Goal: Task Accomplishment & Management: Complete application form

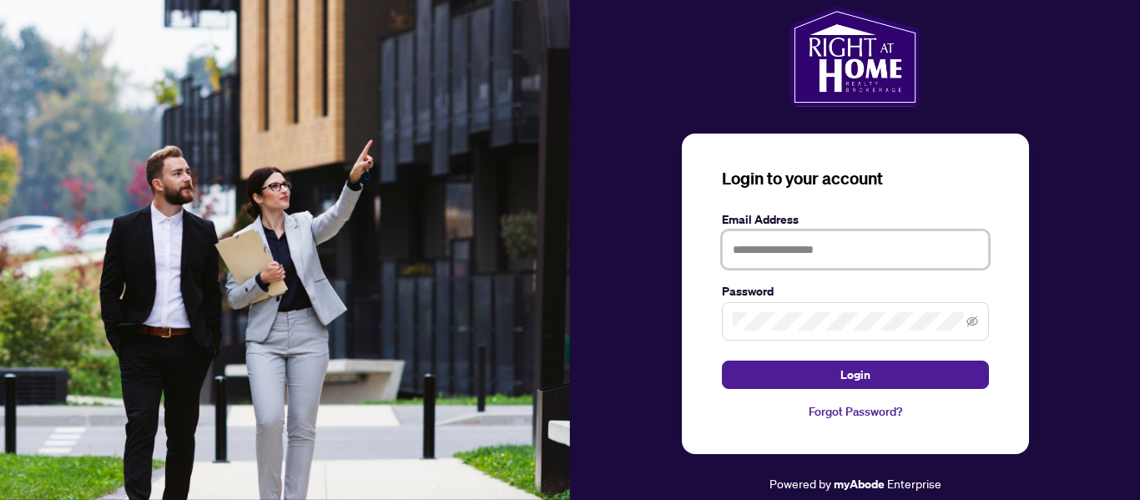
click at [752, 249] on input "text" at bounding box center [855, 249] width 267 height 38
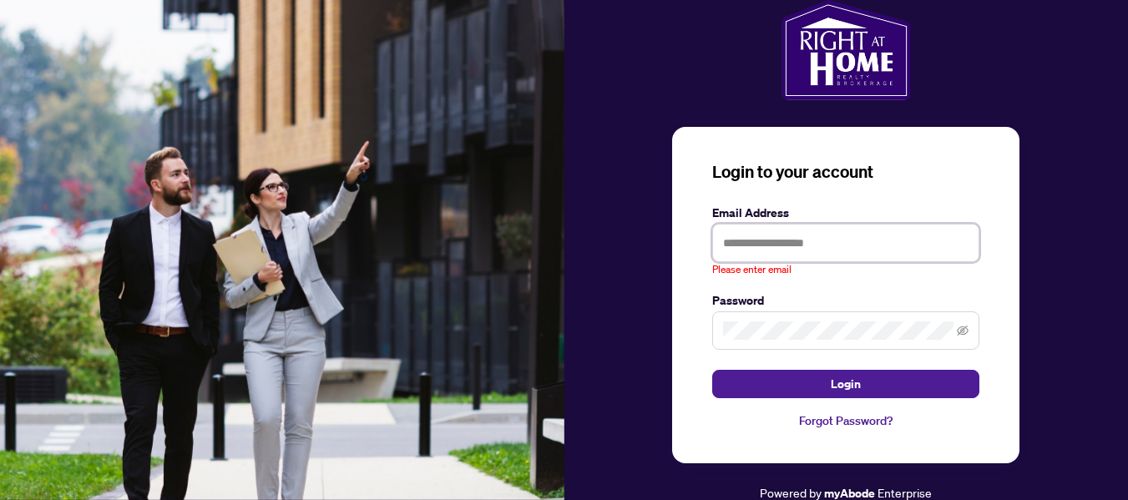
type input "**********"
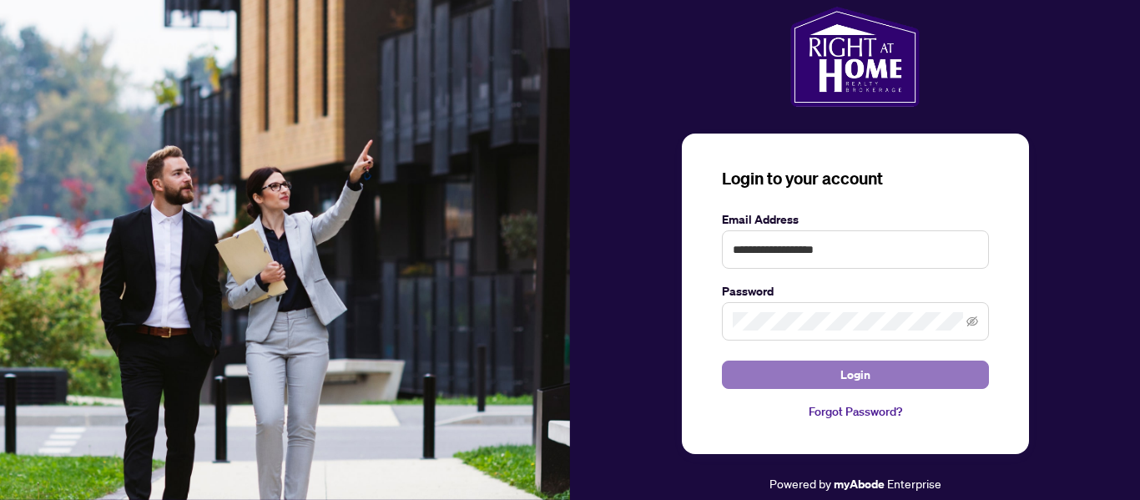
click at [856, 379] on span "Login" at bounding box center [856, 374] width 30 height 27
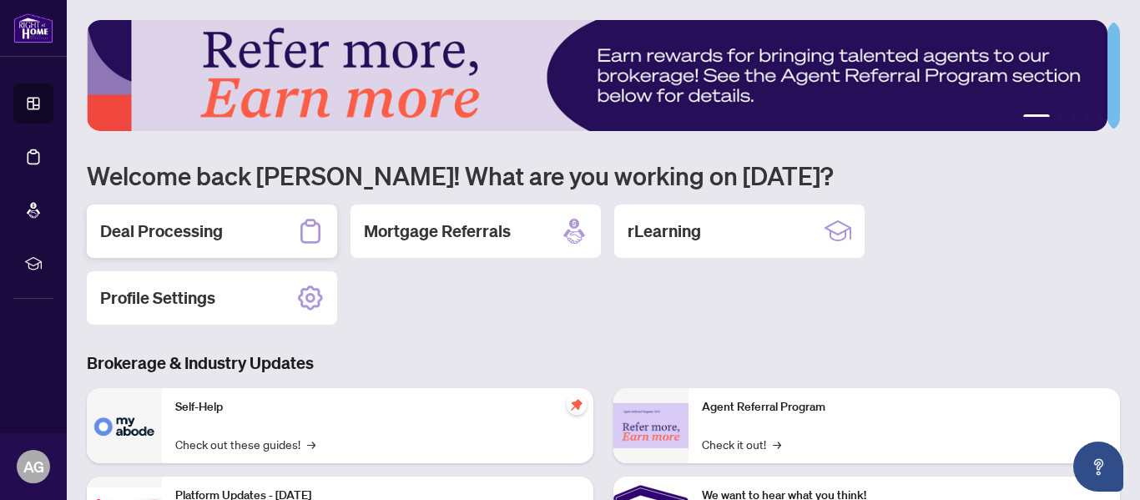
click at [114, 236] on h2 "Deal Processing" at bounding box center [161, 231] width 123 height 23
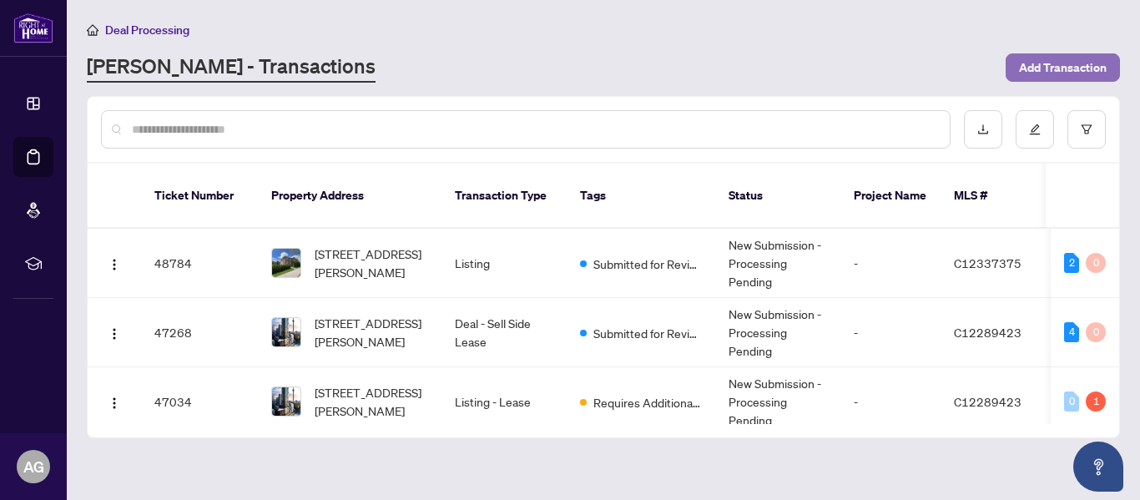
click at [1071, 70] on span "Add Transaction" at bounding box center [1063, 67] width 88 height 27
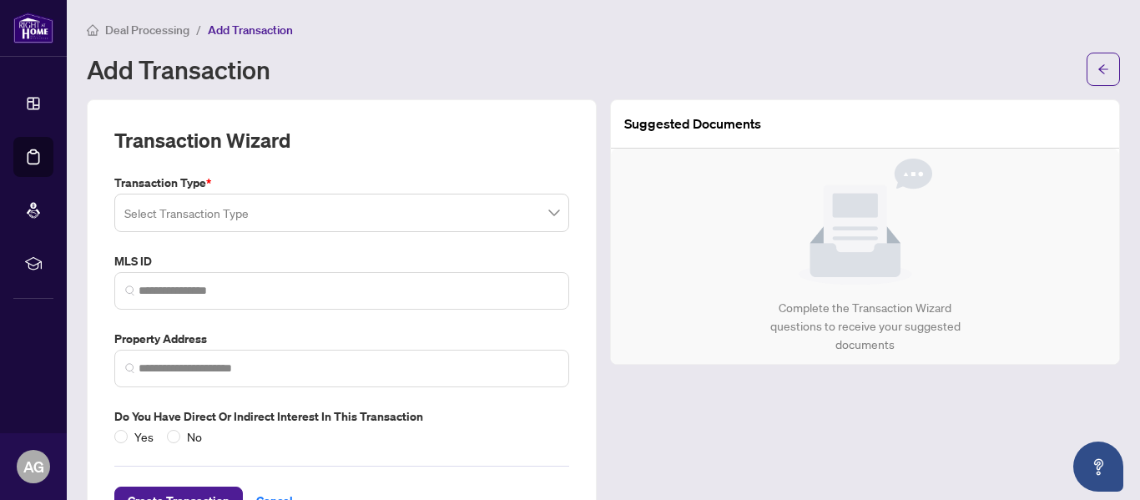
click at [220, 215] on input "search" at bounding box center [334, 215] width 420 height 37
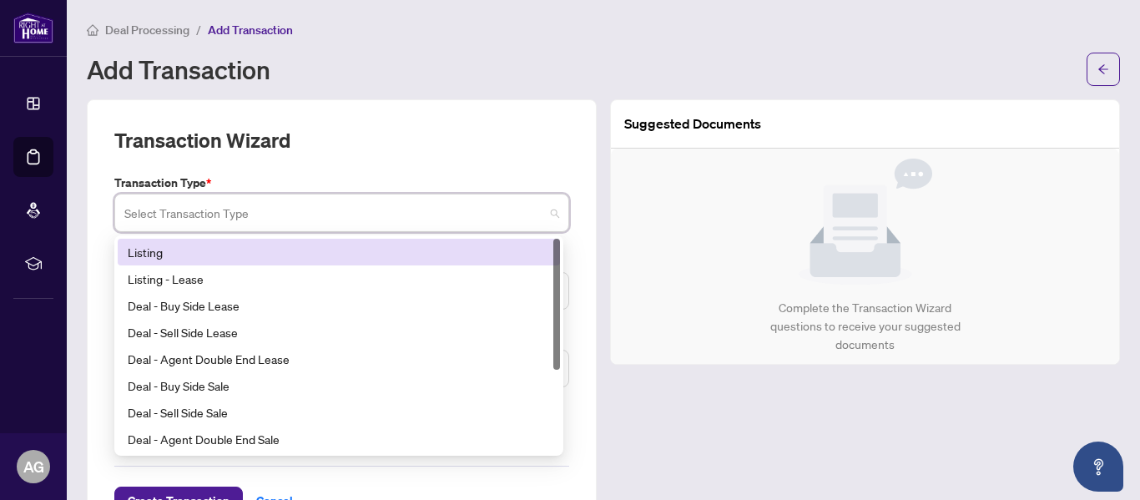
click at [189, 252] on div "Listing" at bounding box center [339, 252] width 422 height 18
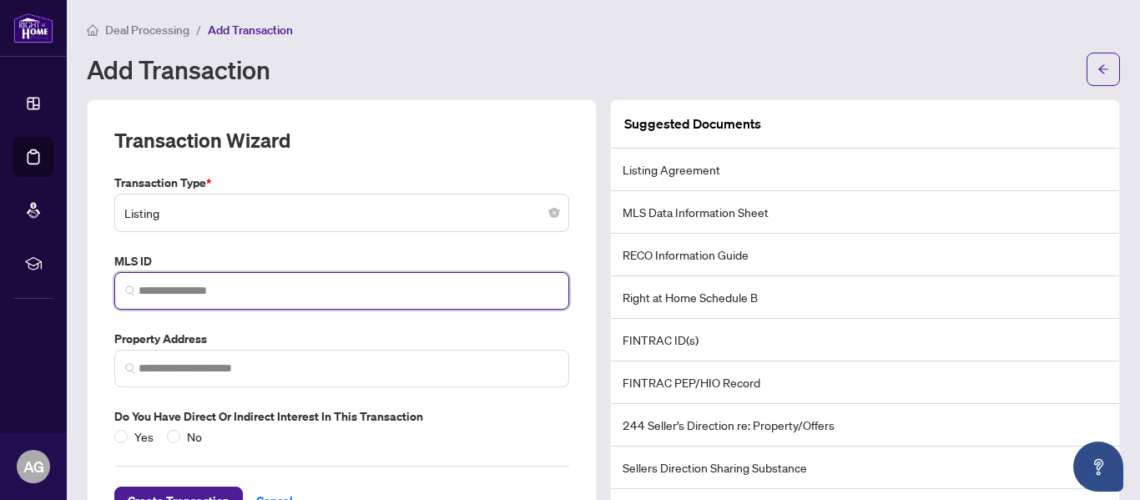
click at [164, 288] on input "search" at bounding box center [349, 291] width 420 height 18
paste input "*********"
type input "*********"
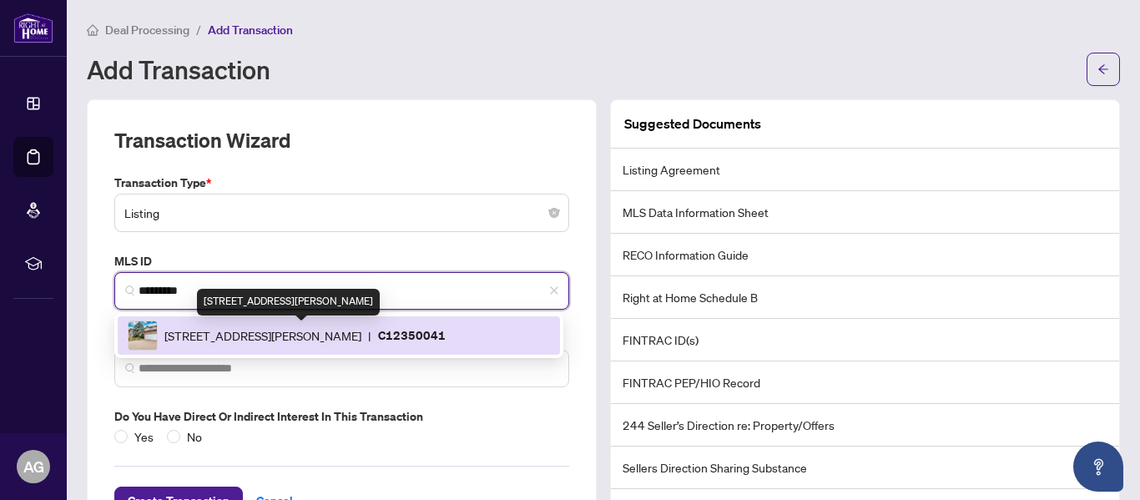
click at [224, 331] on span "[STREET_ADDRESS][PERSON_NAME]" at bounding box center [262, 335] width 197 height 18
type input "**********"
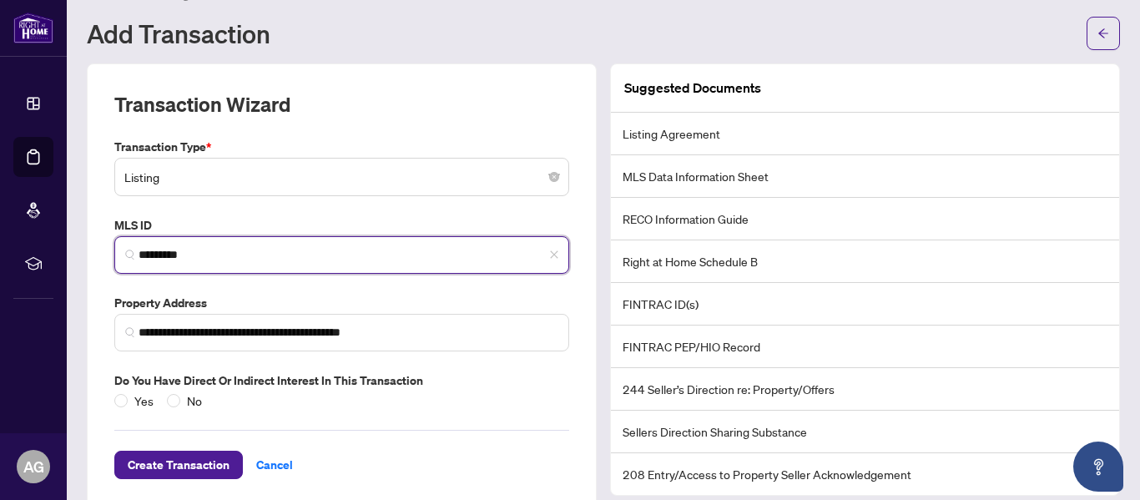
scroll to position [62, 0]
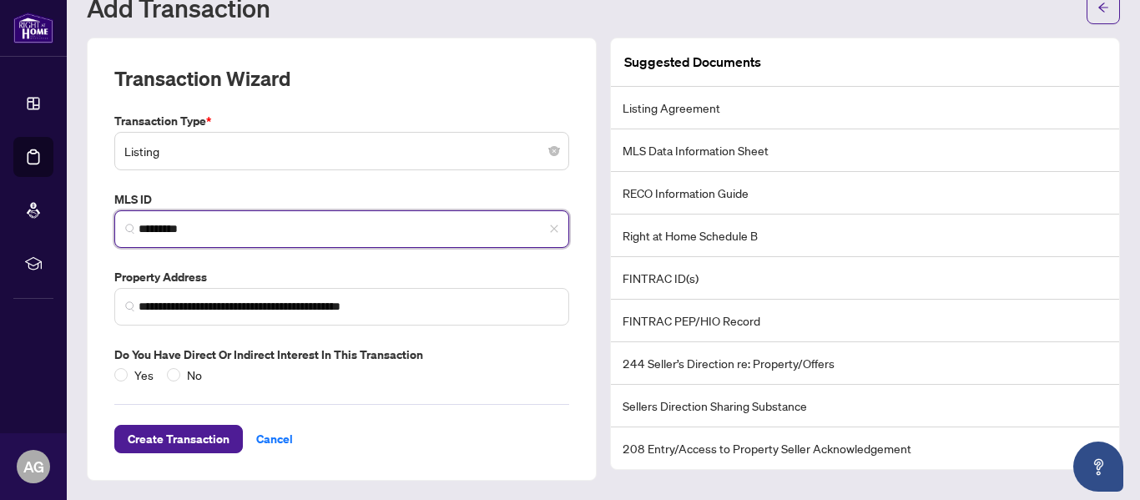
type input "*********"
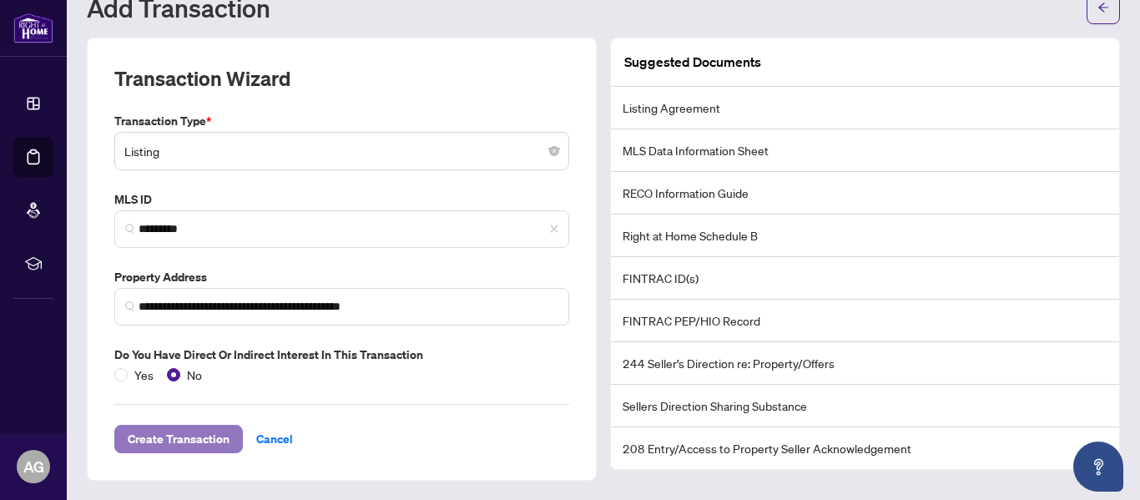
click at [149, 433] on span "Create Transaction" at bounding box center [179, 439] width 102 height 27
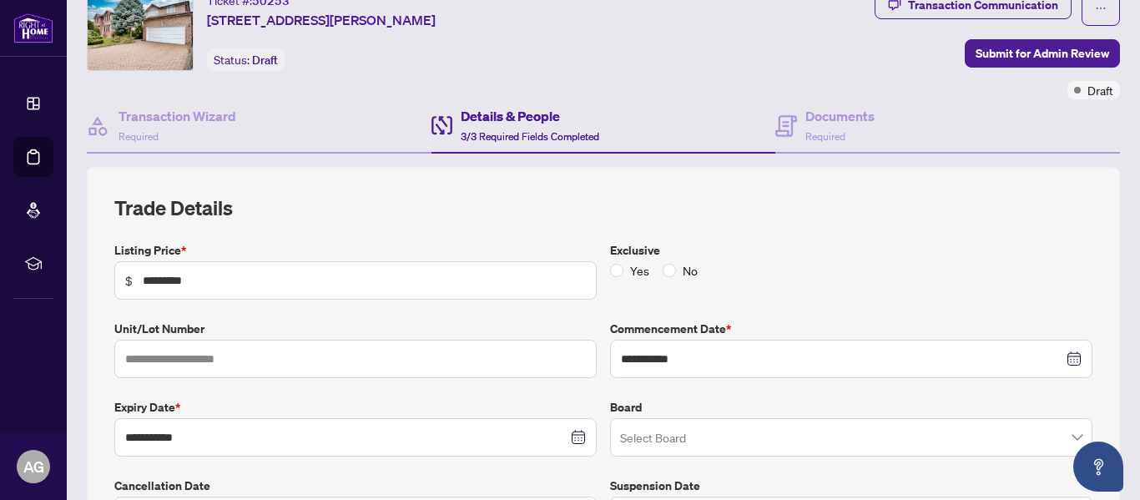
scroll to position [145, 0]
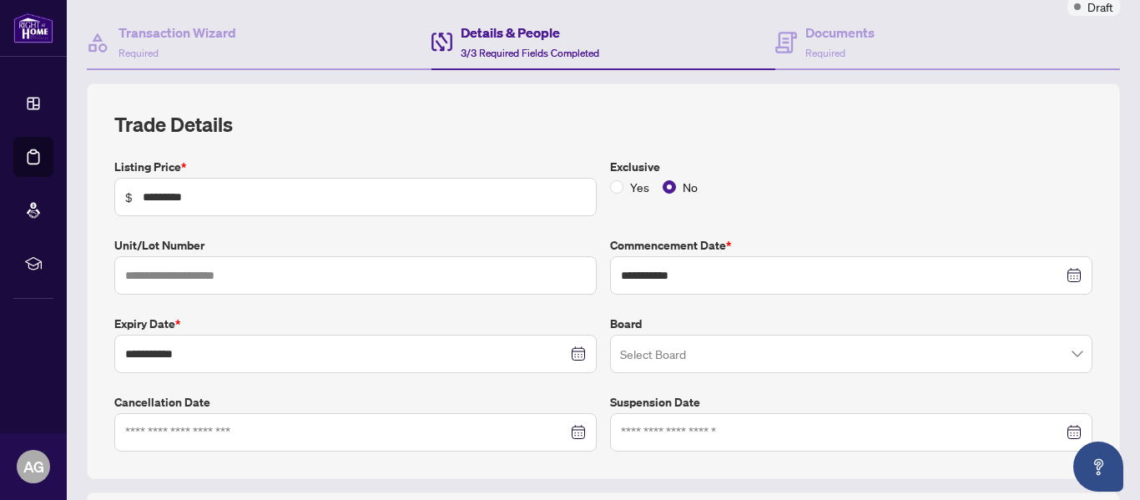
click at [647, 355] on input "search" at bounding box center [843, 356] width 447 height 37
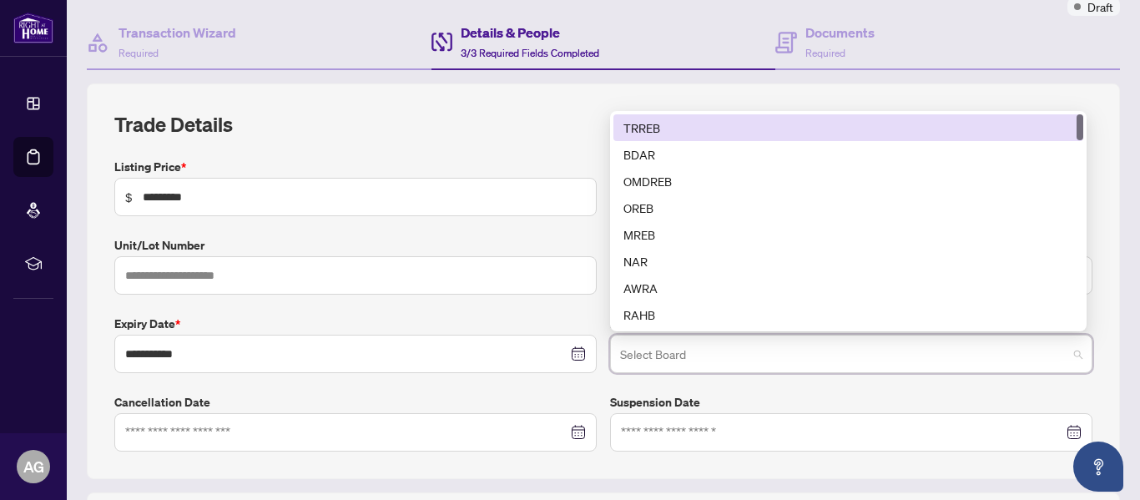
click at [667, 124] on div "TRREB" at bounding box center [849, 128] width 450 height 18
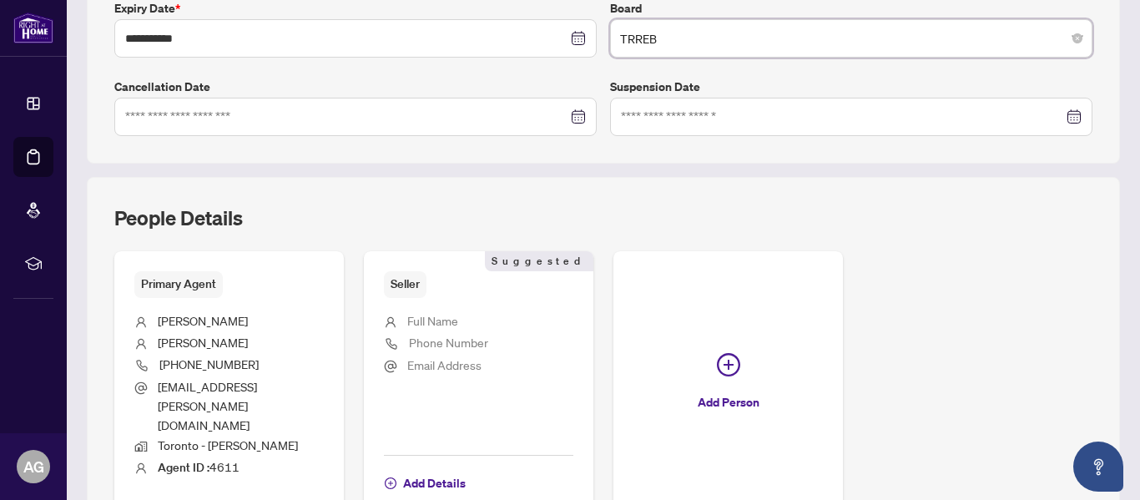
scroll to position [563, 0]
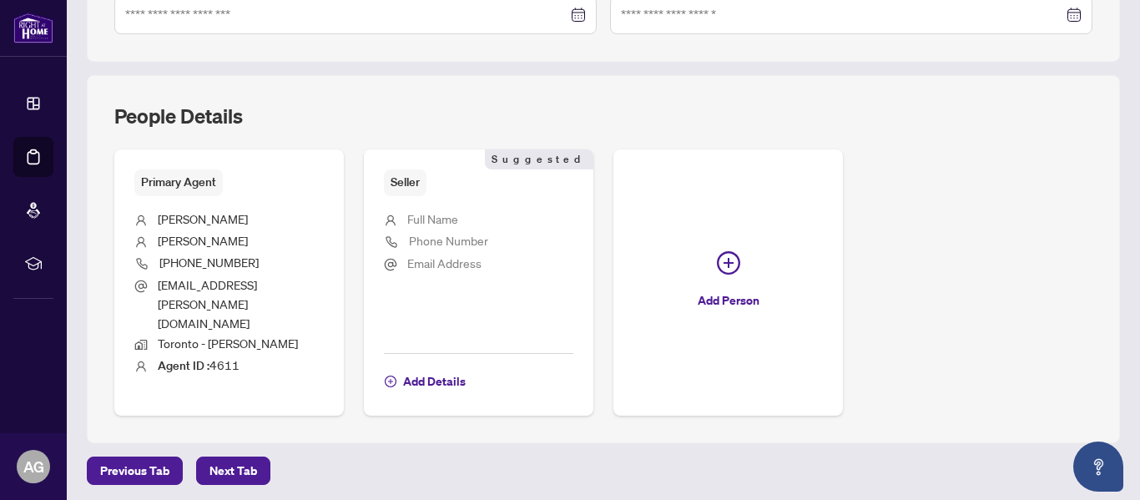
click at [431, 220] on span "Full Name" at bounding box center [432, 218] width 51 height 15
click at [432, 368] on span "Add Details" at bounding box center [434, 381] width 63 height 27
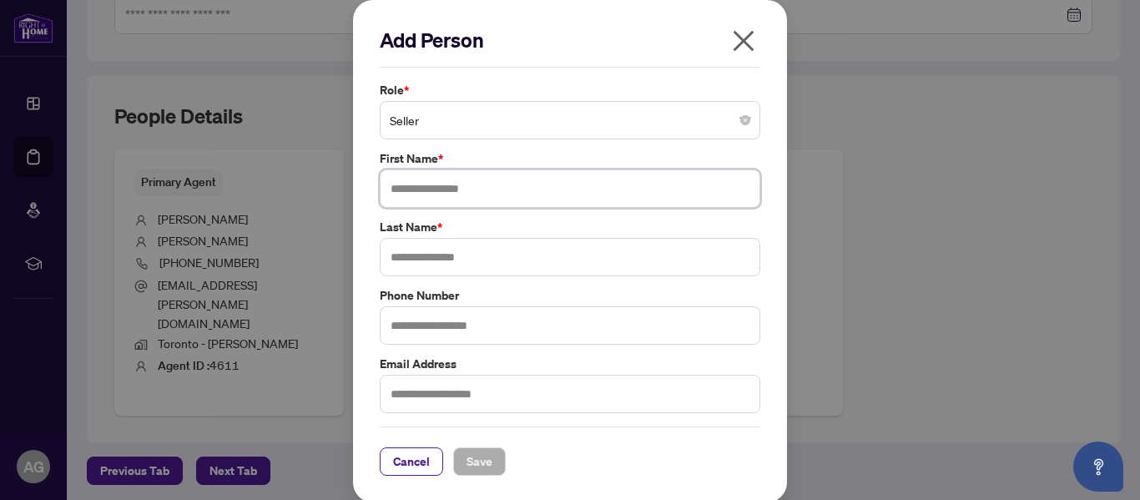
click at [435, 179] on input "text" at bounding box center [570, 188] width 381 height 38
type input "*****"
click at [426, 257] on input "text" at bounding box center [570, 257] width 381 height 38
type input "**"
click at [452, 396] on input "text" at bounding box center [570, 394] width 381 height 38
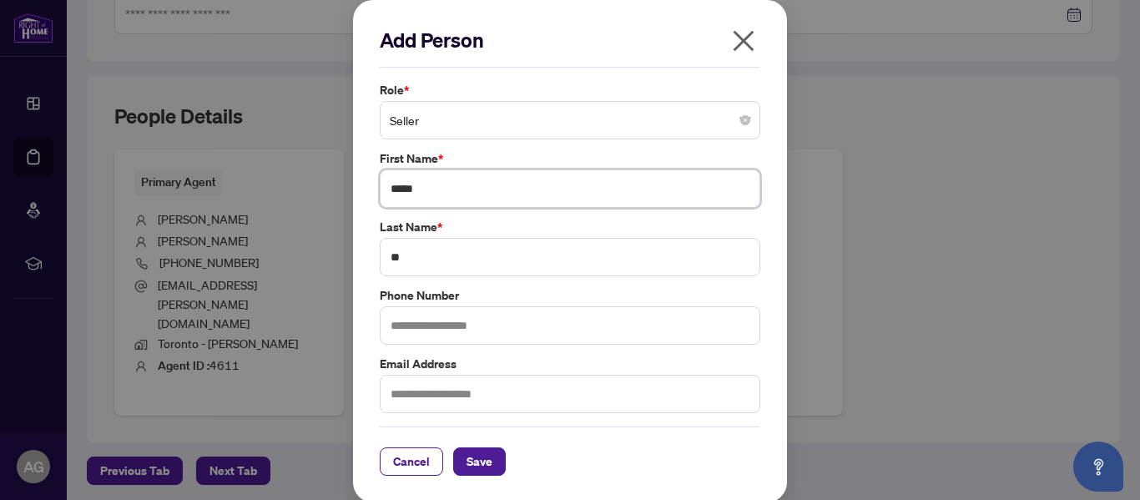
click at [467, 188] on input "*****" at bounding box center [570, 188] width 381 height 38
type input "**********"
paste input "**********"
type input "**********"
click at [478, 464] on span "Save" at bounding box center [480, 461] width 26 height 27
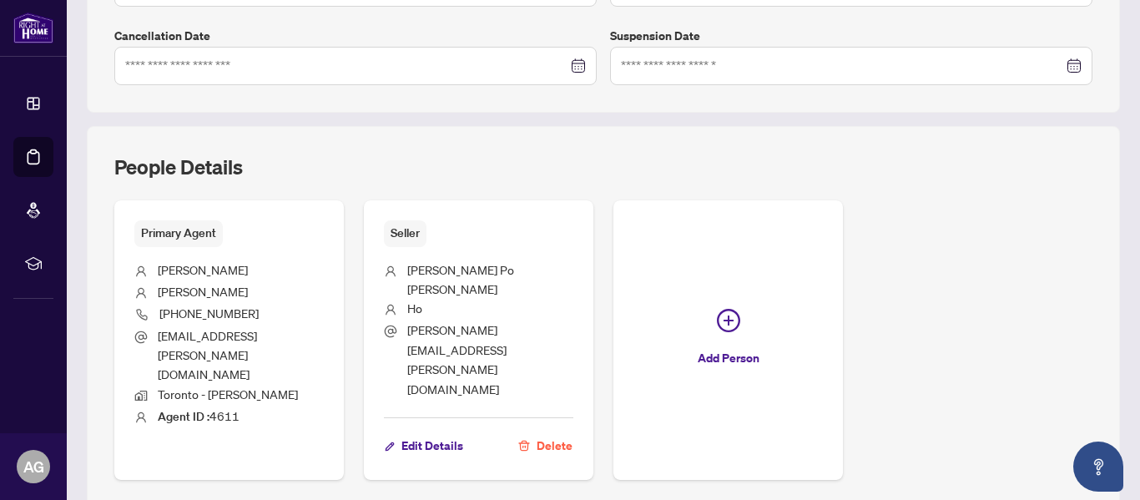
scroll to position [588, 0]
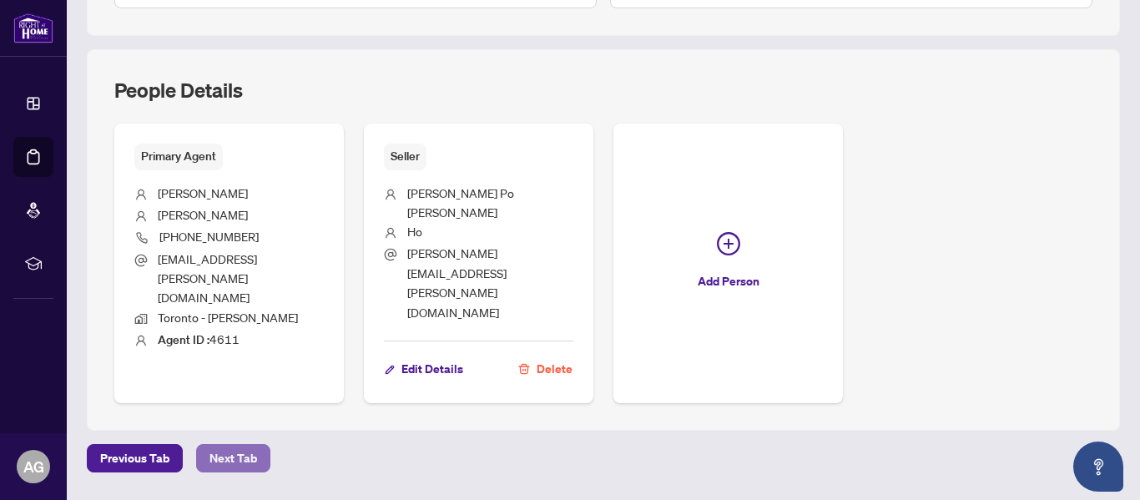
click at [227, 445] on span "Next Tab" at bounding box center [234, 458] width 48 height 27
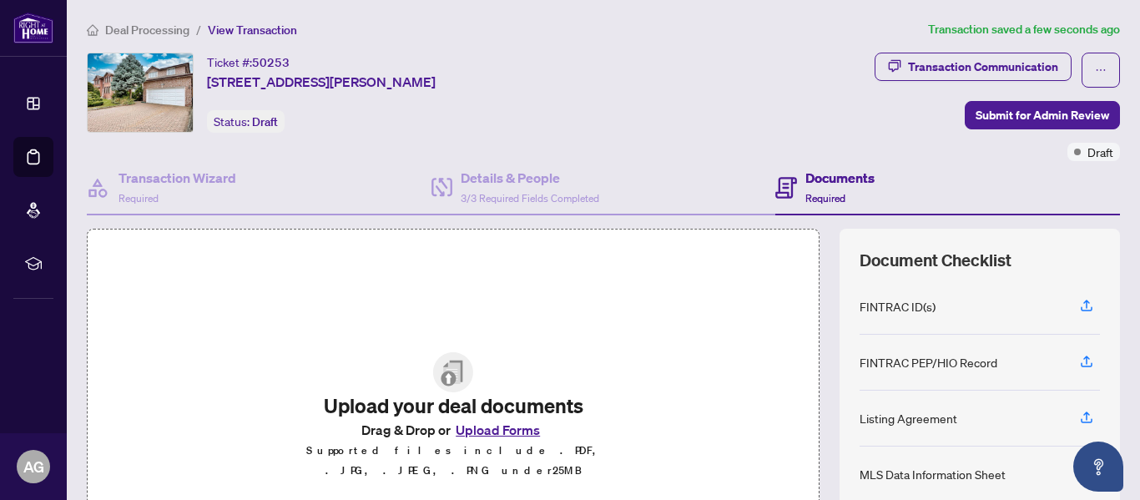
scroll to position [167, 0]
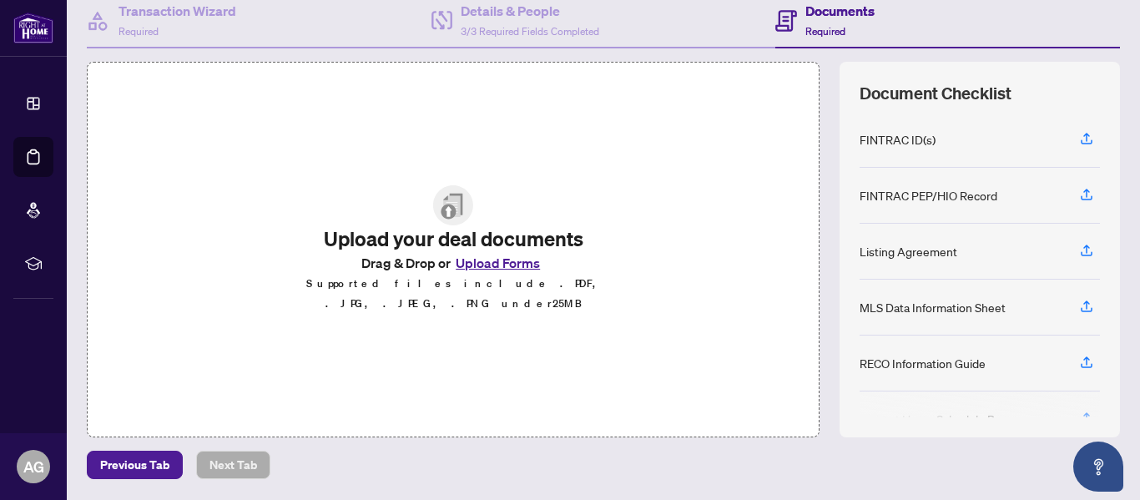
click at [500, 274] on button "Upload Forms" at bounding box center [498, 263] width 94 height 22
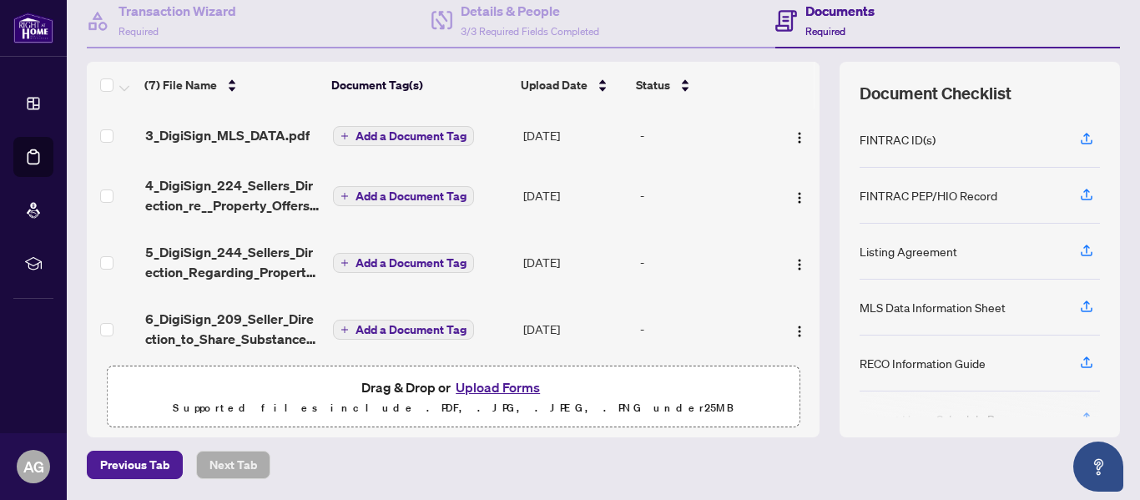
click at [496, 386] on button "Upload Forms" at bounding box center [498, 387] width 94 height 22
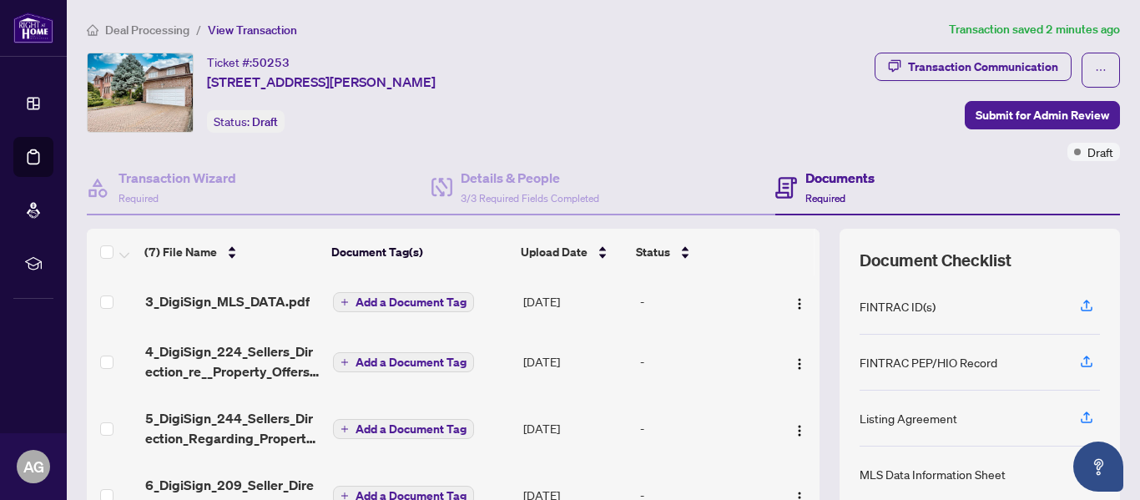
scroll to position [0, 0]
click at [1039, 111] on span "Submit for Admin Review" at bounding box center [1043, 115] width 134 height 27
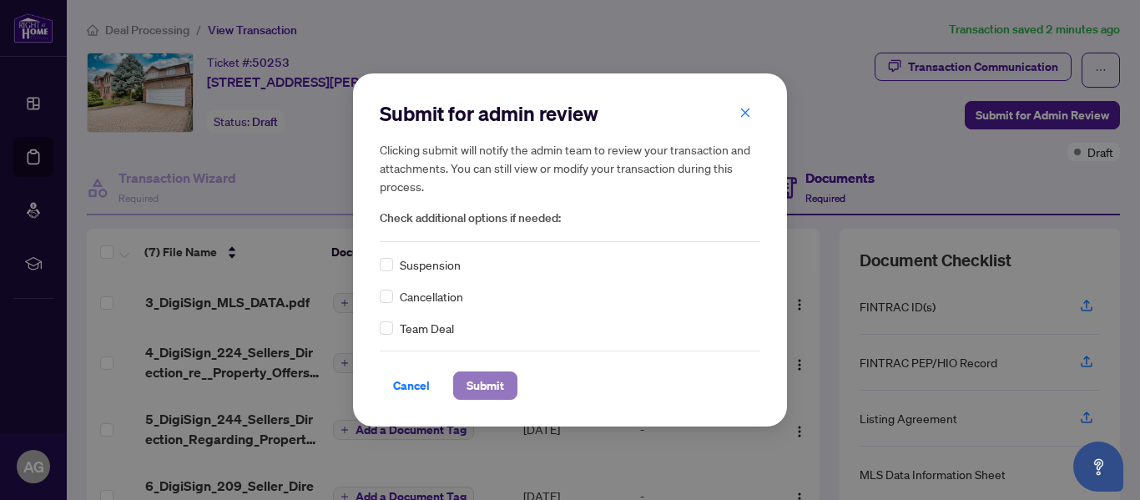
click at [480, 387] on span "Submit" at bounding box center [486, 385] width 38 height 27
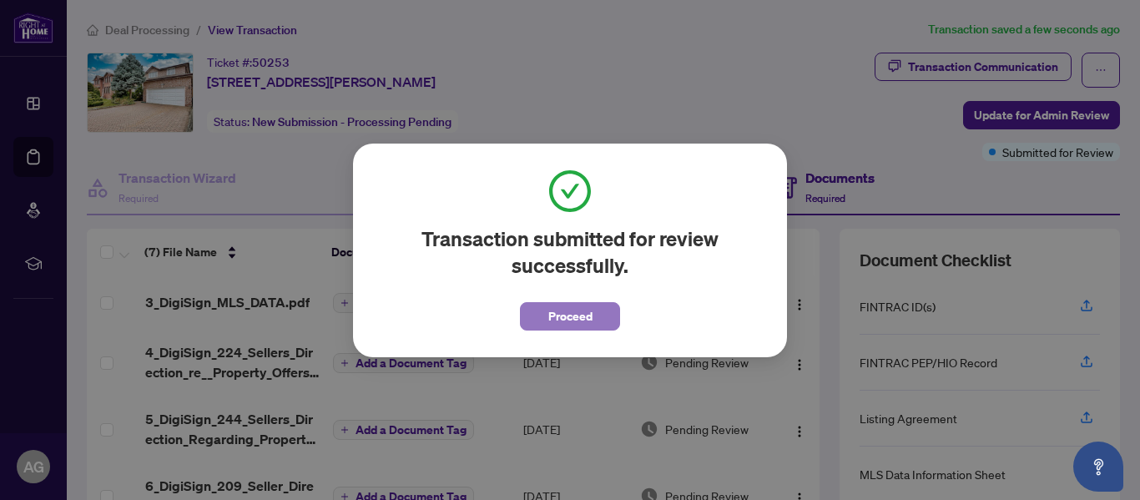
click at [578, 318] on span "Proceed" at bounding box center [570, 316] width 44 height 27
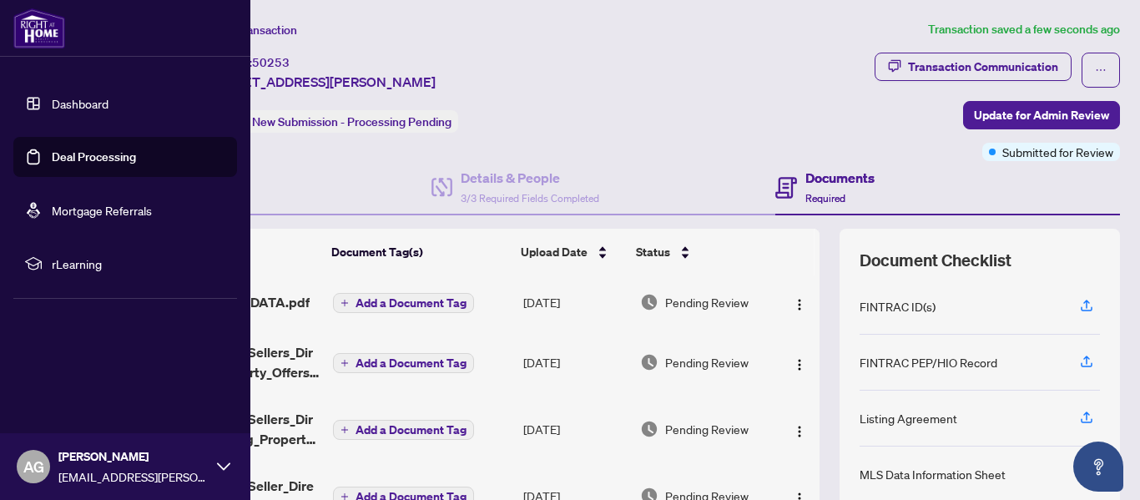
click at [69, 100] on link "Dashboard" at bounding box center [80, 103] width 57 height 15
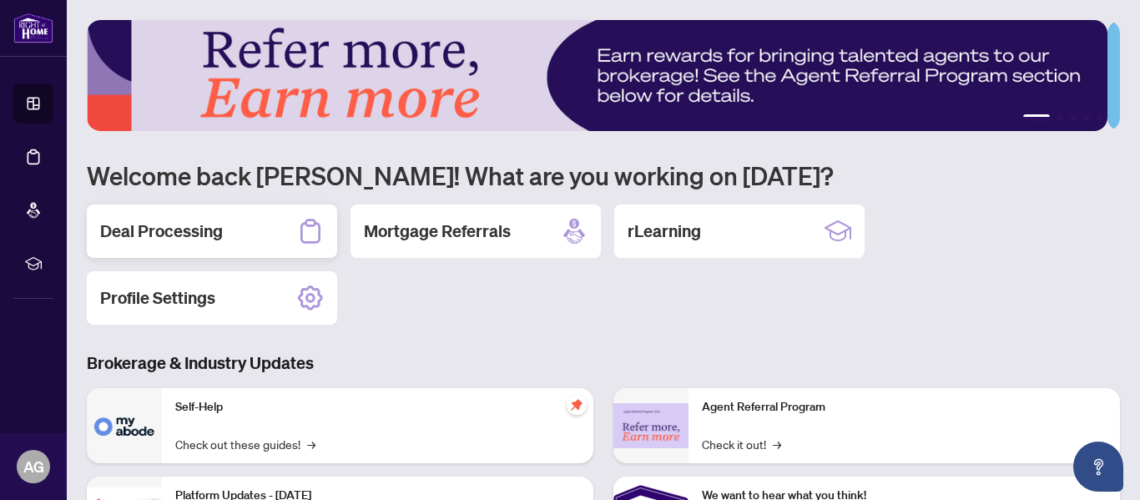
click at [182, 232] on h2 "Deal Processing" at bounding box center [161, 231] width 123 height 23
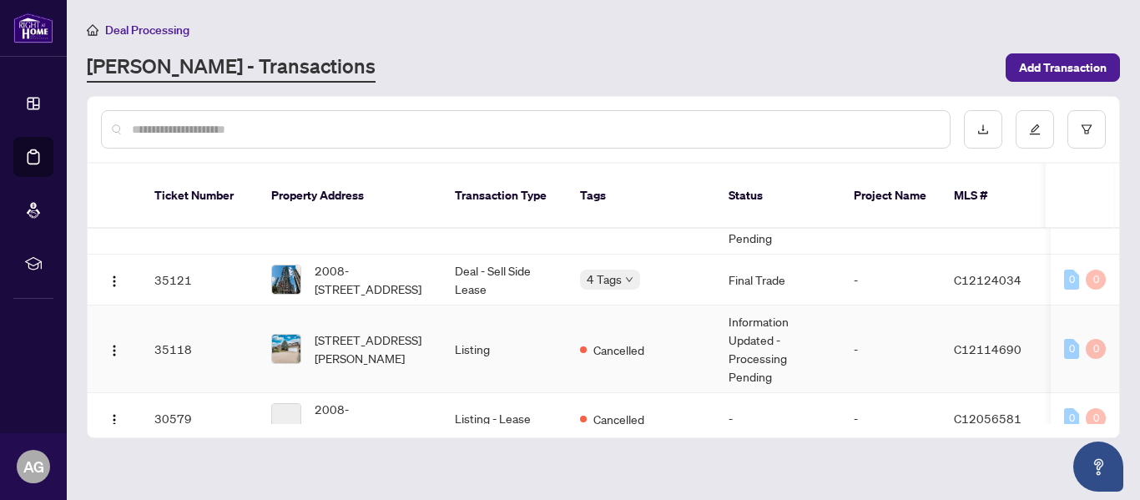
scroll to position [501, 0]
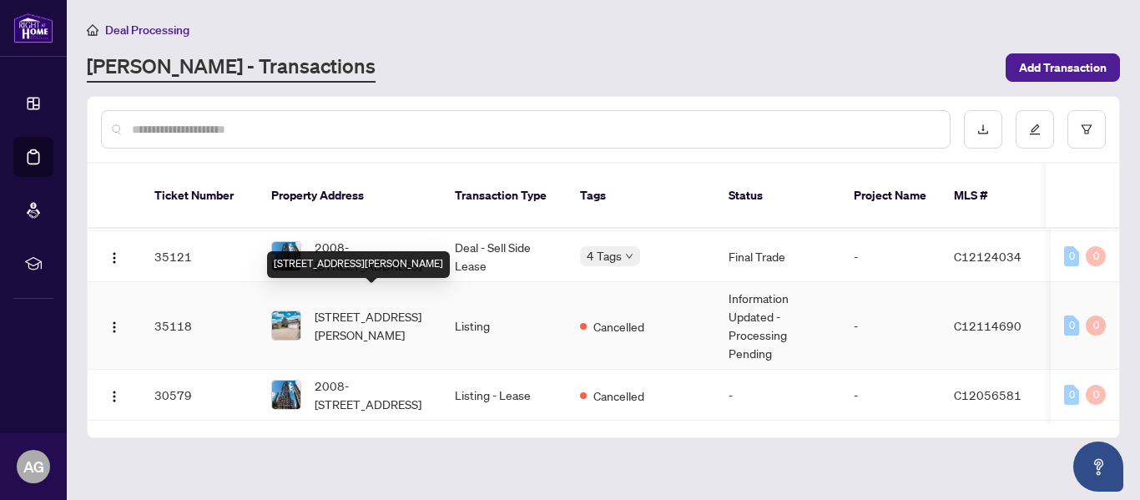
click at [364, 312] on span "[STREET_ADDRESS][PERSON_NAME]" at bounding box center [372, 325] width 114 height 37
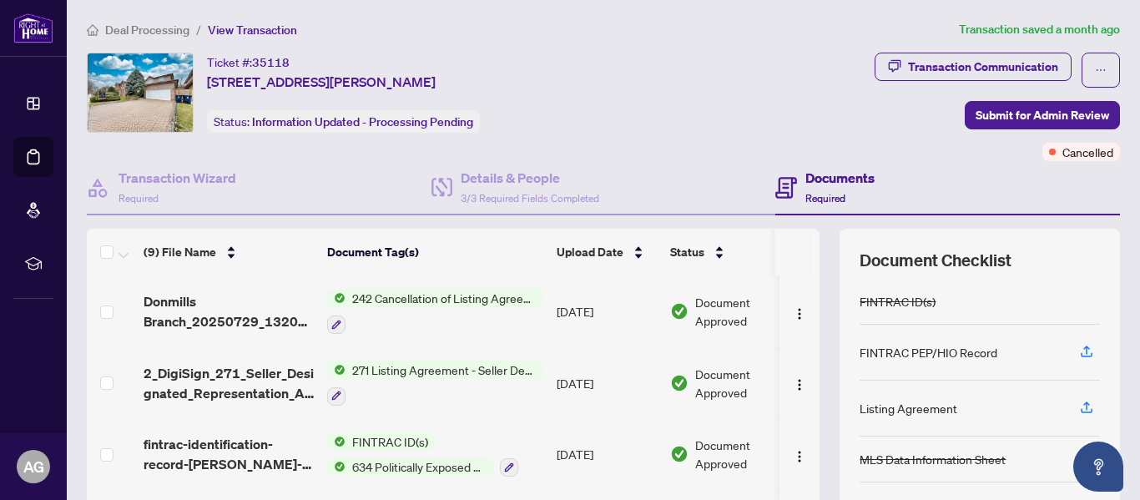
scroll to position [83, 0]
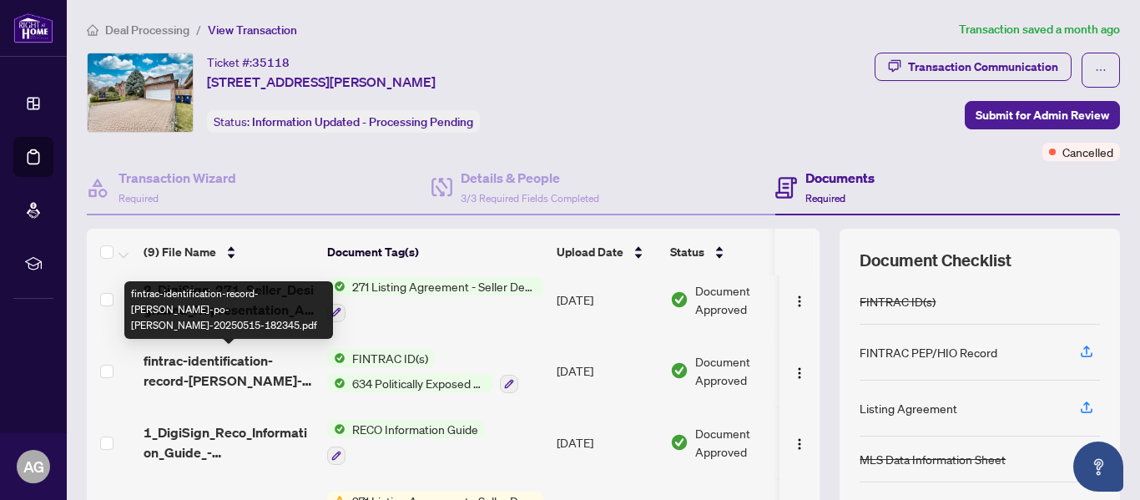
click at [235, 367] on span "fintrac-identification-record-[PERSON_NAME]-po-[PERSON_NAME]-20250515-182345.pdf" at bounding box center [229, 371] width 170 height 40
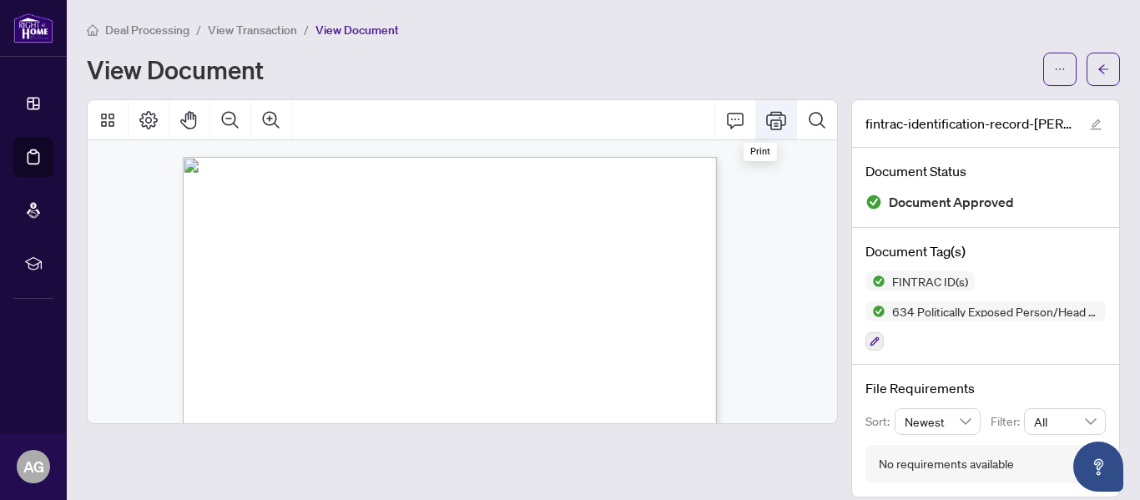
click at [769, 120] on icon "Print" at bounding box center [776, 120] width 20 height 18
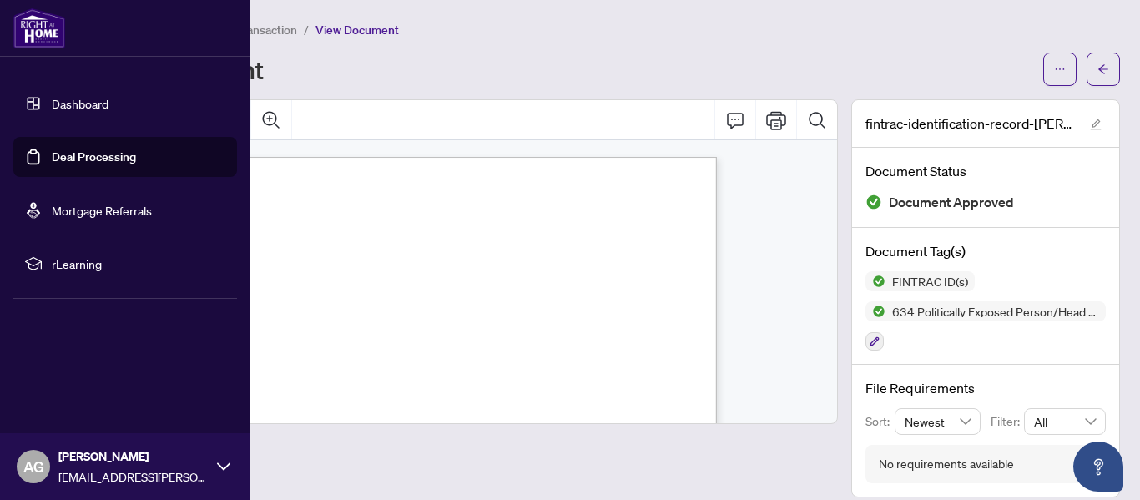
click at [104, 98] on link "Dashboard" at bounding box center [80, 103] width 57 height 15
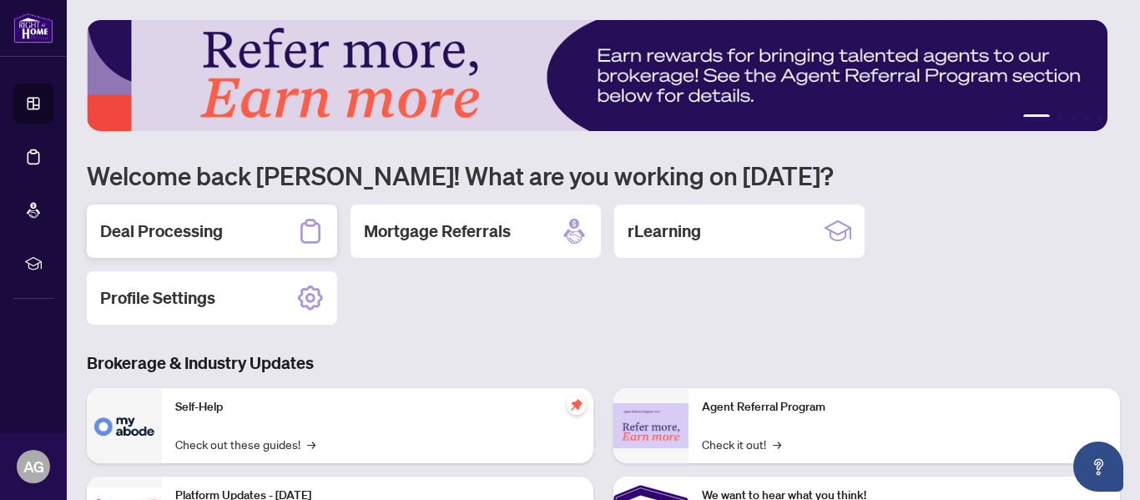
click at [185, 230] on h2 "Deal Processing" at bounding box center [161, 231] width 123 height 23
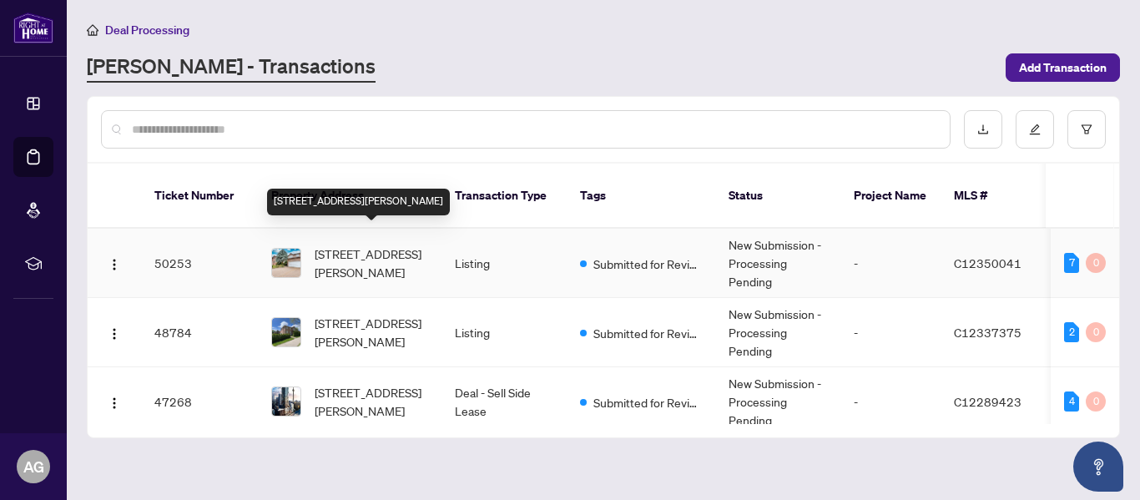
click at [365, 245] on span "[STREET_ADDRESS][PERSON_NAME]" at bounding box center [372, 263] width 114 height 37
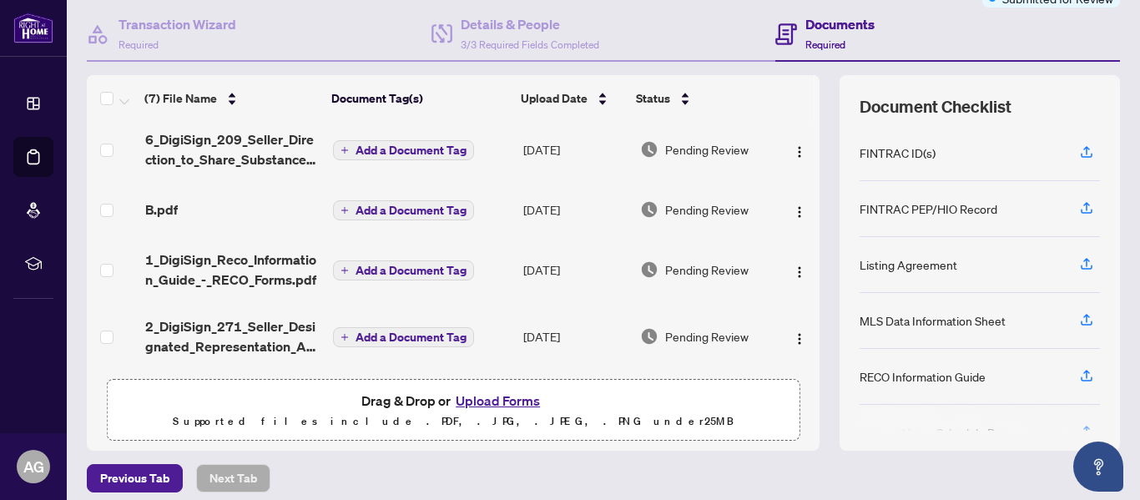
scroll to position [224, 0]
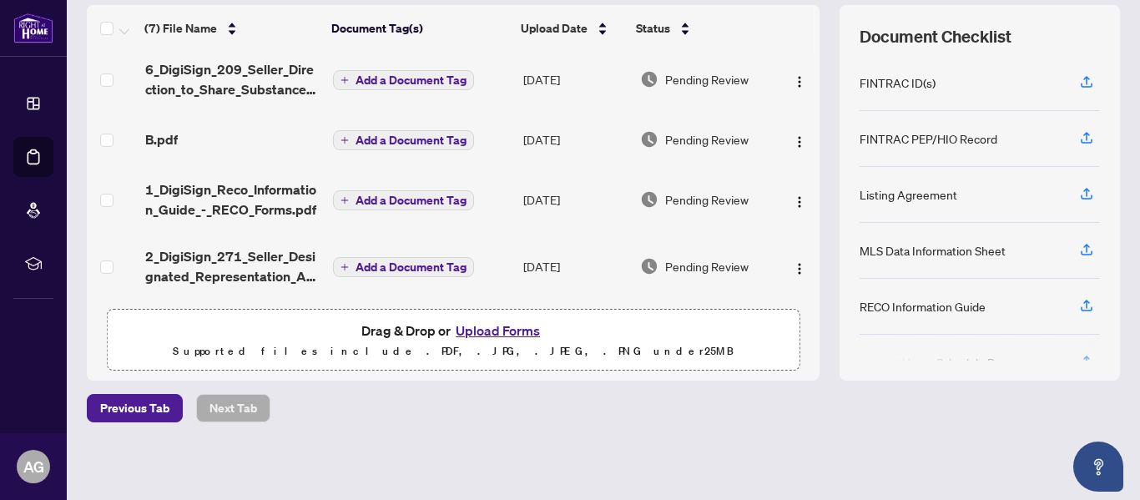
click at [486, 329] on button "Upload Forms" at bounding box center [498, 331] width 94 height 22
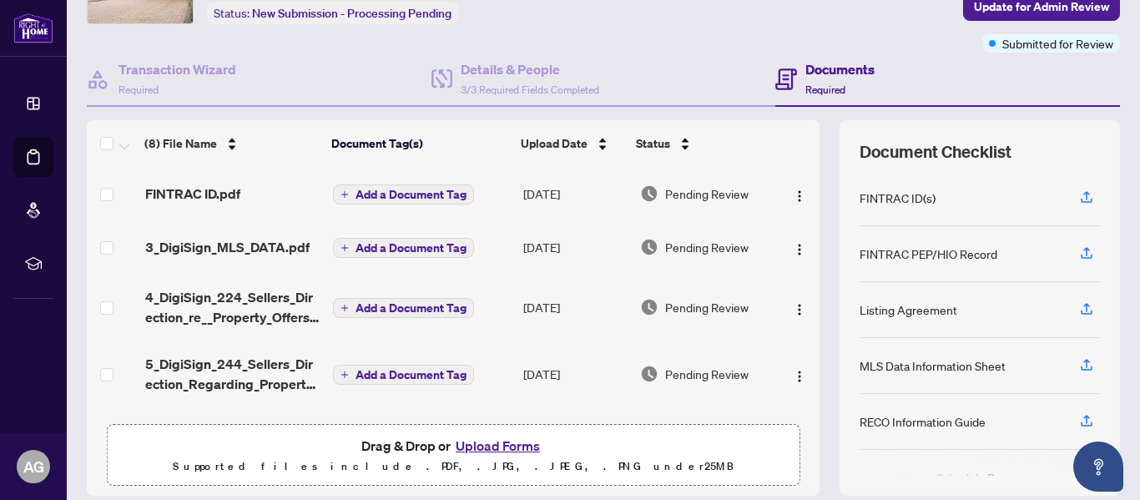
scroll to position [0, 0]
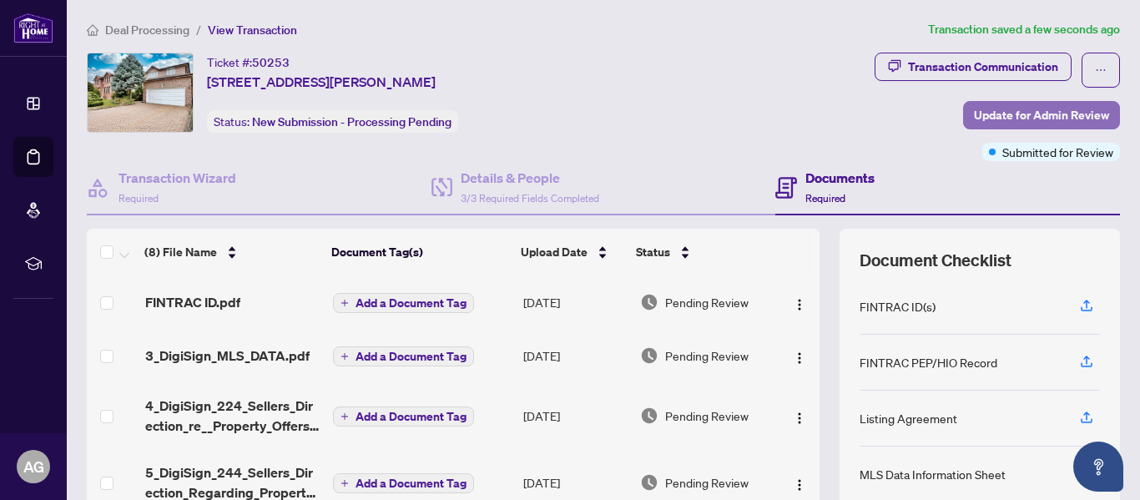
click at [1021, 114] on span "Update for Admin Review" at bounding box center [1041, 115] width 135 height 27
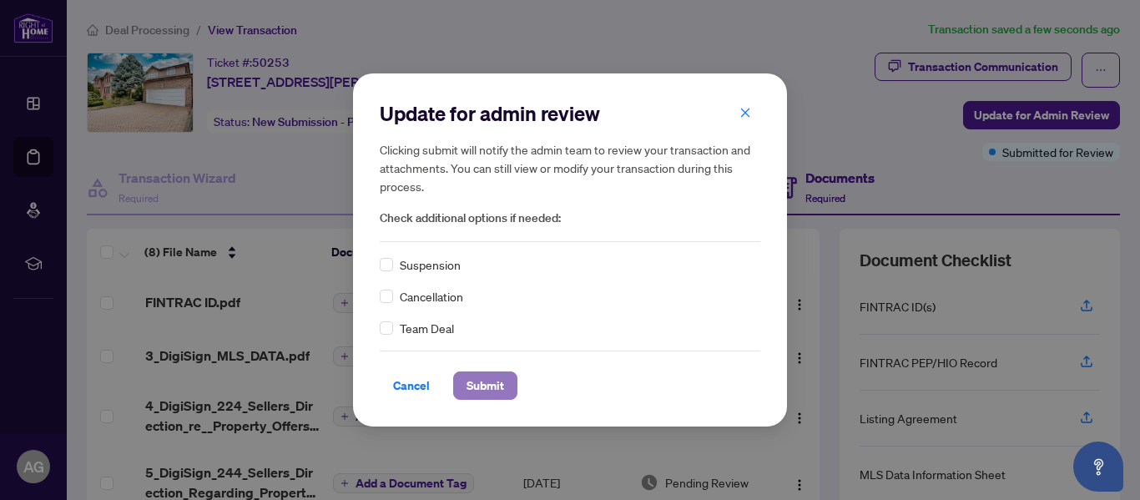
click at [487, 386] on span "Submit" at bounding box center [486, 385] width 38 height 27
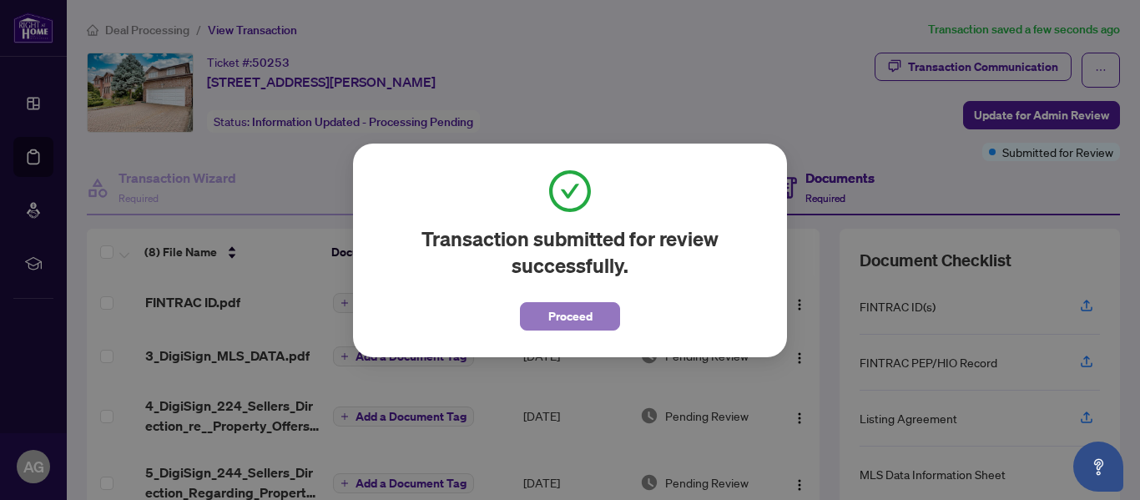
click at [575, 324] on span "Proceed" at bounding box center [570, 316] width 44 height 27
